Goal: Find specific page/section: Find specific page/section

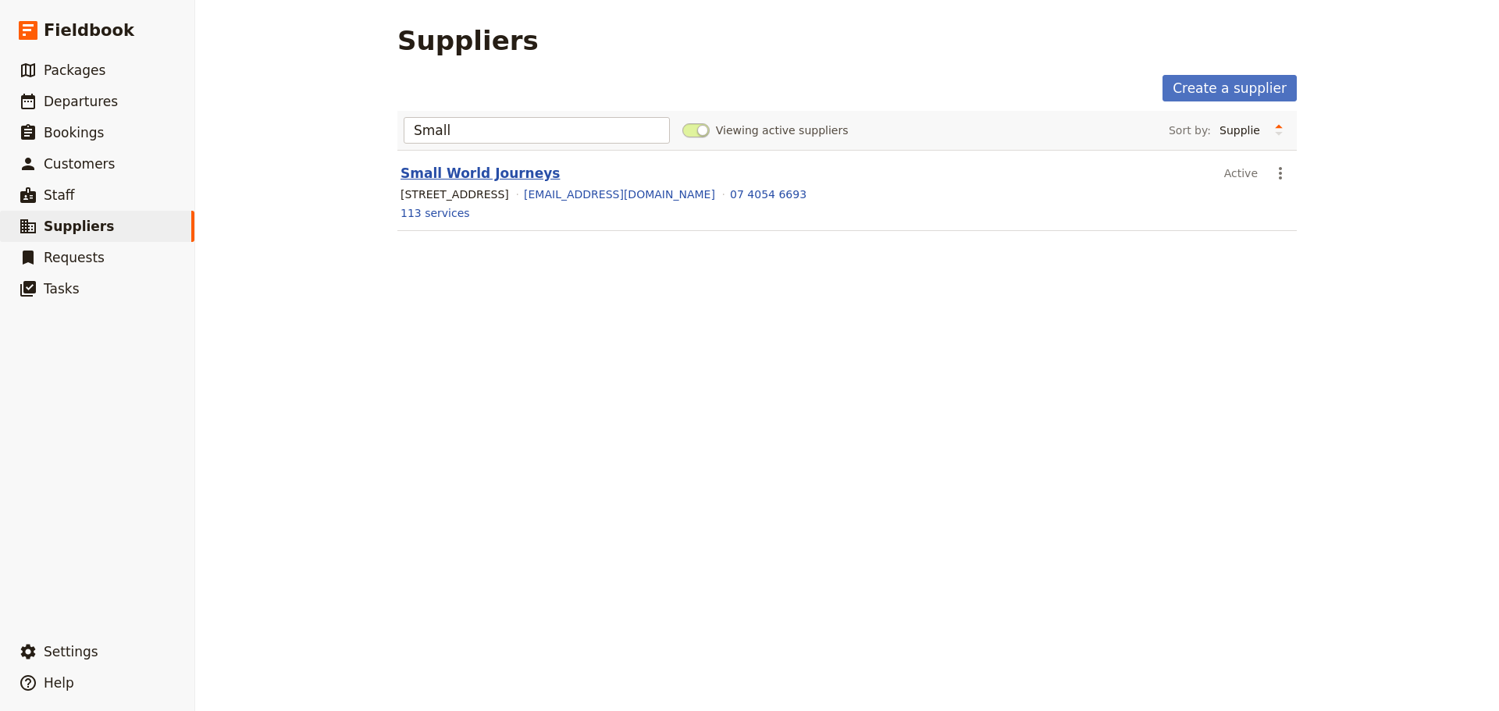
type input "Small"
click at [472, 179] on link "Small World Journeys" at bounding box center [480, 174] width 159 height 16
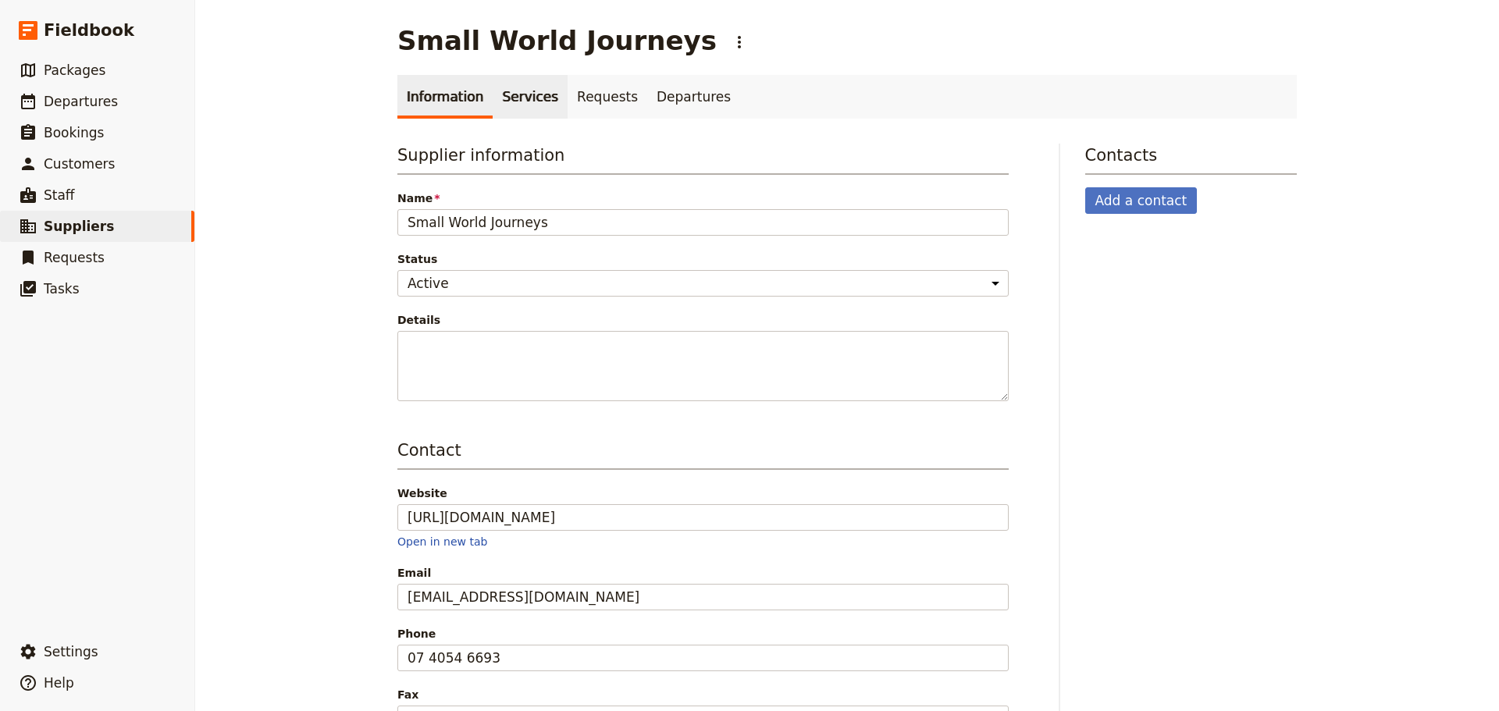
click at [503, 101] on link "Services" at bounding box center [530, 97] width 75 height 44
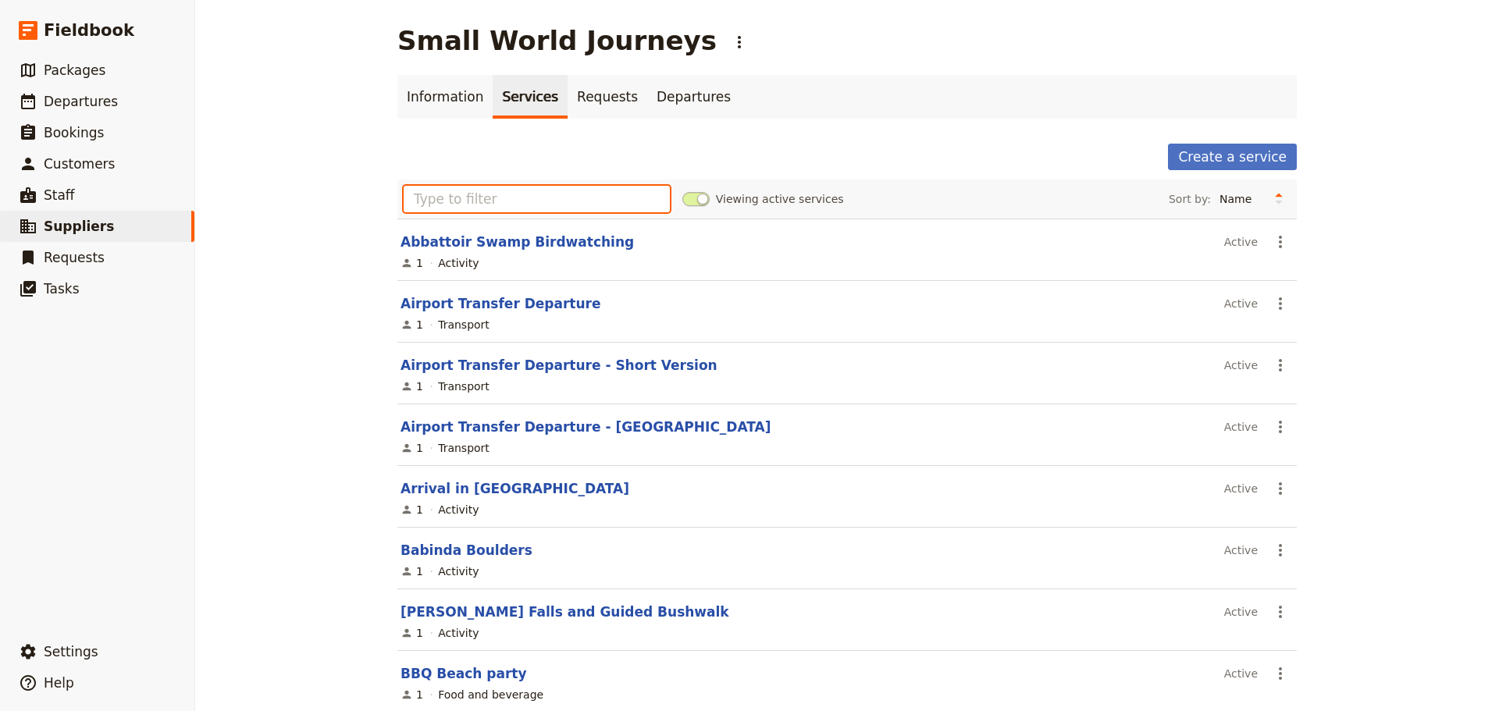
drag, startPoint x: 512, startPoint y: 203, endPoint x: 724, endPoint y: 144, distance: 219.5
click at [512, 203] on input "text" at bounding box center [537, 199] width 266 height 27
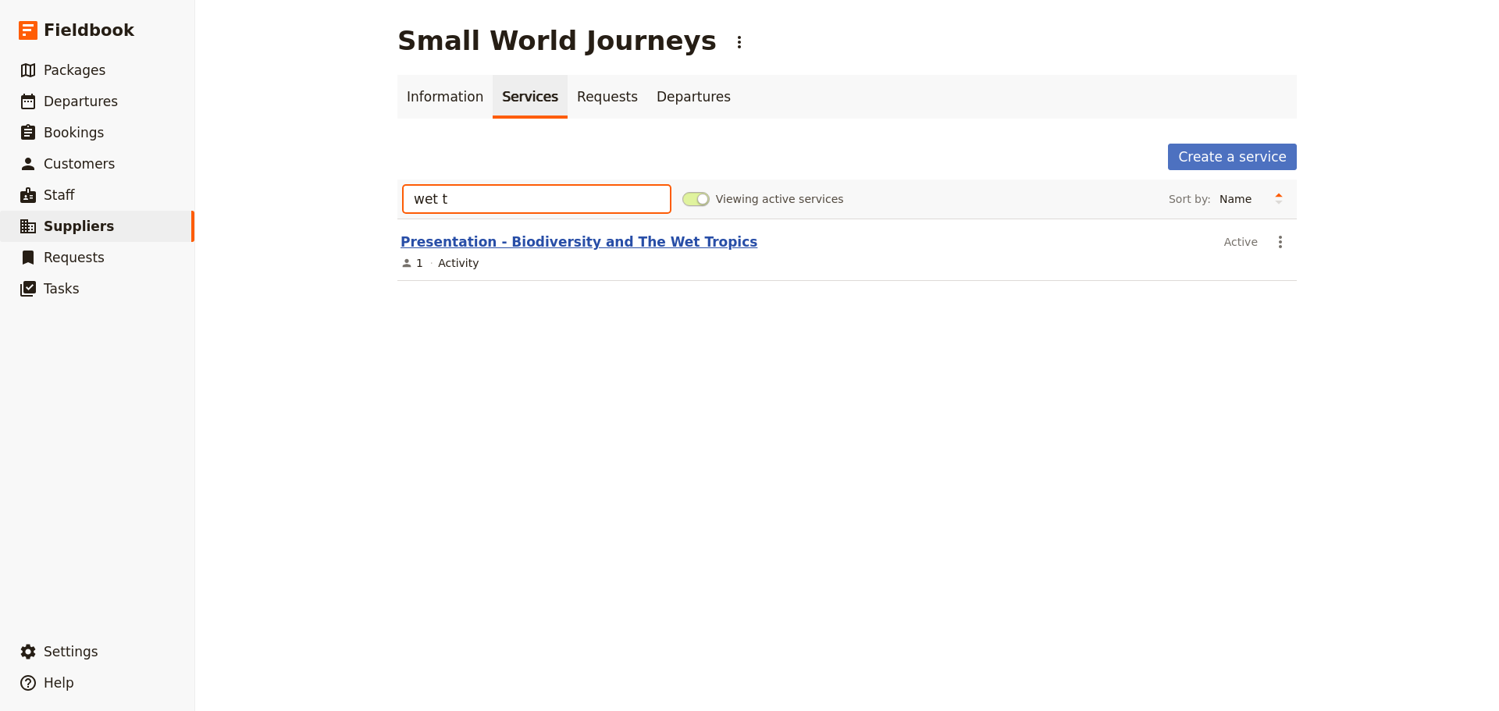
type input "wet t"
click at [551, 244] on link "Presentation - Biodiversity and The Wet Tropics" at bounding box center [579, 242] width 357 height 16
